Goal: Task Accomplishment & Management: Use online tool/utility

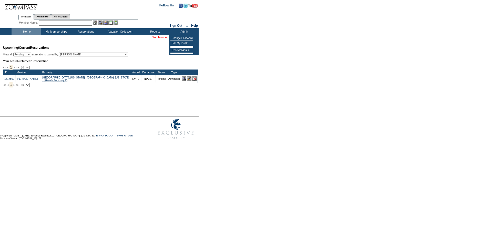
click at [189, 81] on img at bounding box center [189, 78] width 4 height 4
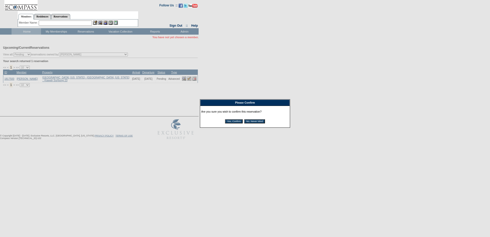
click at [229, 123] on input "Yes, Confirm" at bounding box center [234, 121] width 18 height 4
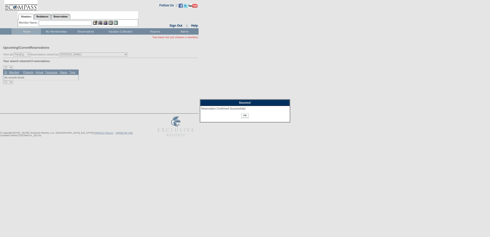
click at [247, 115] on input "OK" at bounding box center [244, 115] width 7 height 5
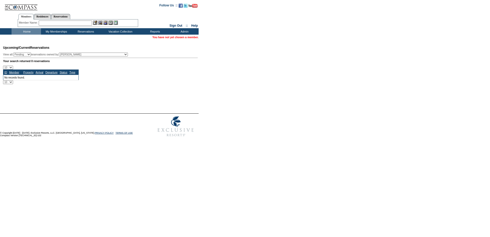
click at [68, 24] on input "text" at bounding box center [65, 23] width 53 height 5
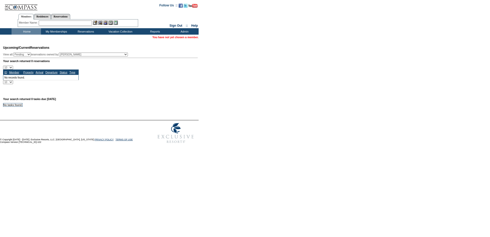
click at [68, 24] on input "text" at bounding box center [65, 23] width 53 height 5
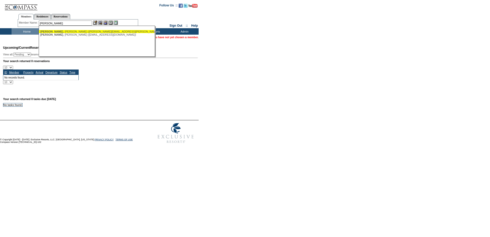
click at [69, 32] on div "[PERSON_NAME] ([PERSON_NAME][EMAIL_ADDRESS][PERSON_NAME][DOMAIN_NAME])" at bounding box center [96, 31] width 113 height 3
type input "[PERSON_NAME] ([PERSON_NAME][EMAIL_ADDRESS][PERSON_NAME][DOMAIN_NAME])"
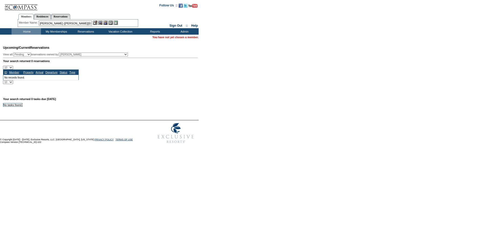
click at [106, 22] on img at bounding box center [105, 23] width 4 height 4
click at [102, 22] on img at bounding box center [100, 23] width 4 height 4
